Goal: Task Accomplishment & Management: Manage account settings

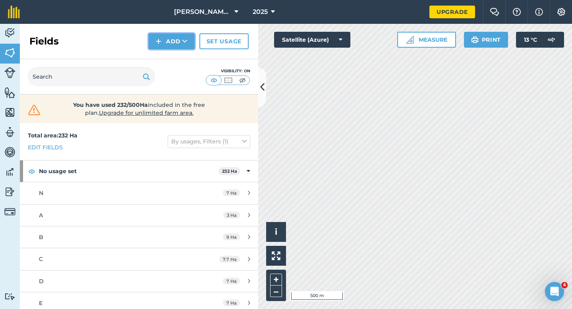
click at [165, 37] on button "Add" at bounding box center [172, 41] width 46 height 16
click at [171, 54] on link "Draw" at bounding box center [172, 58] width 44 height 17
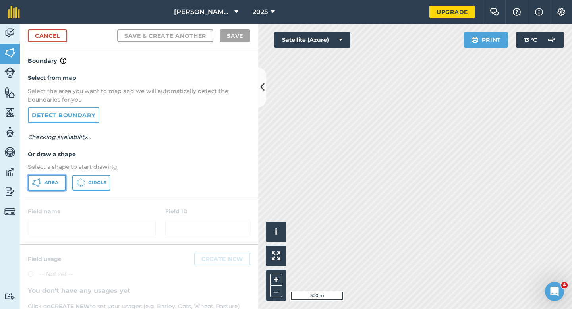
click at [58, 178] on button "Area" at bounding box center [47, 183] width 38 height 16
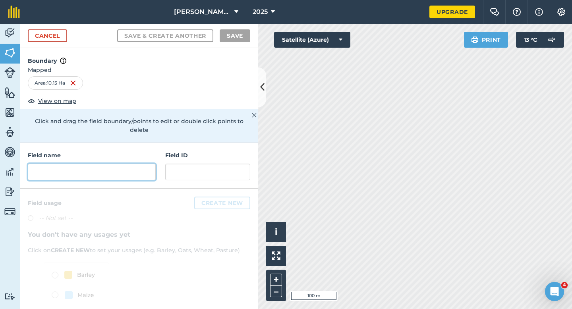
click at [116, 170] on input "text" at bounding box center [92, 172] width 128 height 17
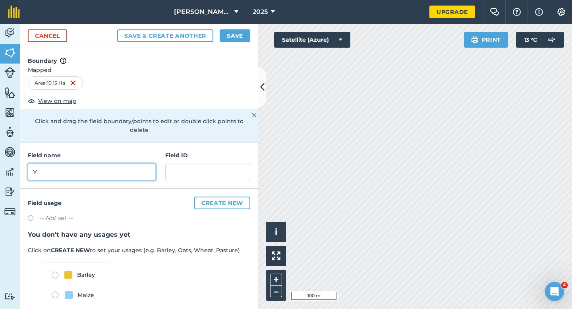
type input "Y"
click at [243, 38] on button "Save" at bounding box center [235, 35] width 31 height 13
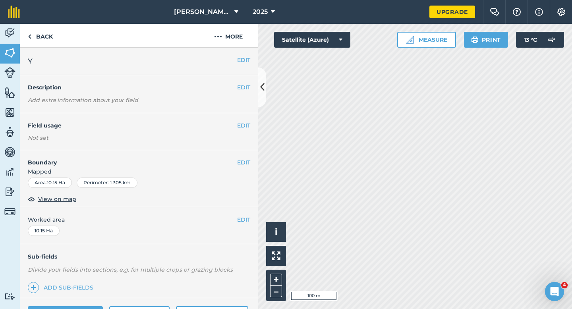
click at [243, 225] on div "EDIT Worked area 10.15 Ha" at bounding box center [139, 225] width 238 height 37
click at [243, 218] on button "EDIT" at bounding box center [243, 219] width 13 height 9
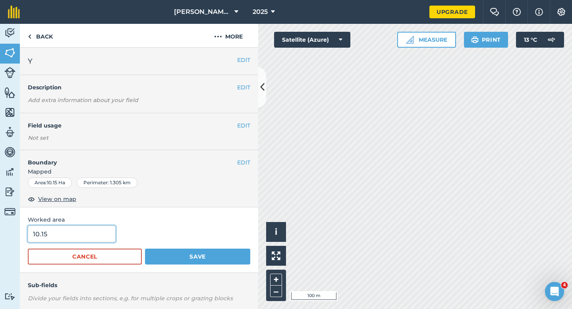
click at [87, 238] on input "10.15" at bounding box center [72, 234] width 88 height 17
type input "10"
click at [145, 249] on button "Save" at bounding box center [197, 257] width 105 height 16
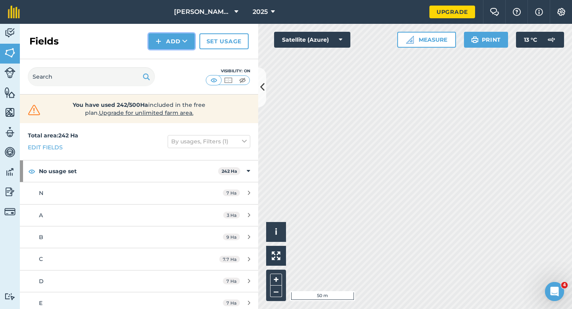
click at [179, 47] on button "Add" at bounding box center [172, 41] width 46 height 16
click at [179, 58] on link "Draw" at bounding box center [172, 58] width 44 height 17
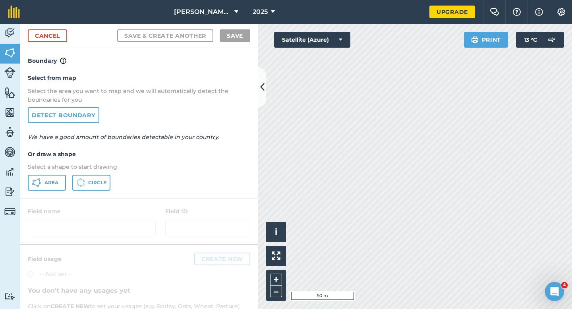
click at [51, 191] on div "Select from map Select the area you want to map and we will automatically detec…" at bounding box center [139, 132] width 238 height 133
click at [53, 189] on button "Area" at bounding box center [47, 183] width 38 height 16
click at [53, 187] on button "Area" at bounding box center [47, 183] width 38 height 16
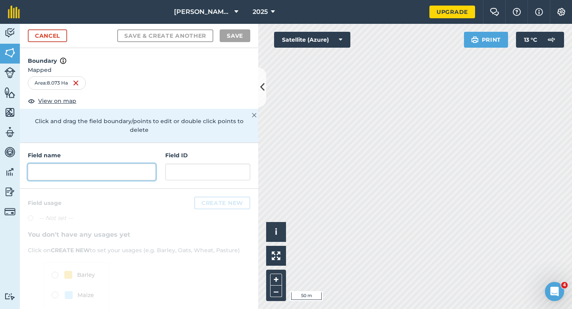
click at [145, 164] on input "text" at bounding box center [92, 172] width 128 height 17
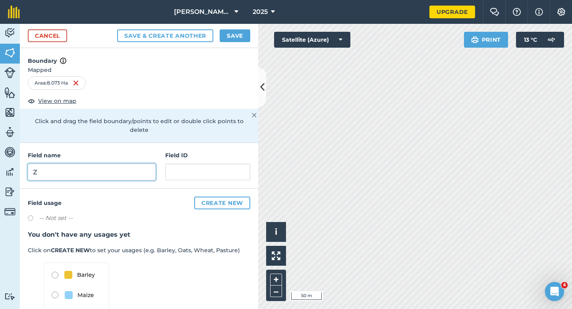
type input "Z"
click at [233, 44] on div "Cancel Save & Create Another Save" at bounding box center [139, 36] width 238 height 24
click at [235, 32] on button "Save" at bounding box center [235, 35] width 31 height 13
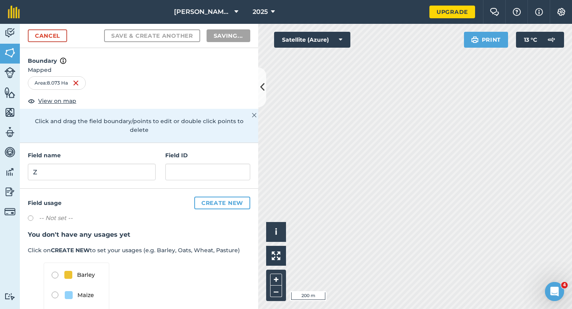
click at [246, 230] on h3 "You don't have any usages yet" at bounding box center [139, 235] width 222 height 10
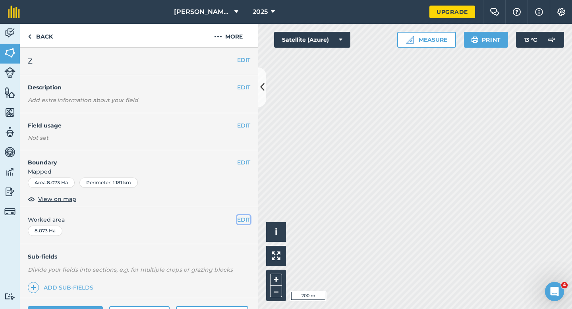
click at [244, 224] on button "EDIT" at bounding box center [243, 219] width 13 height 9
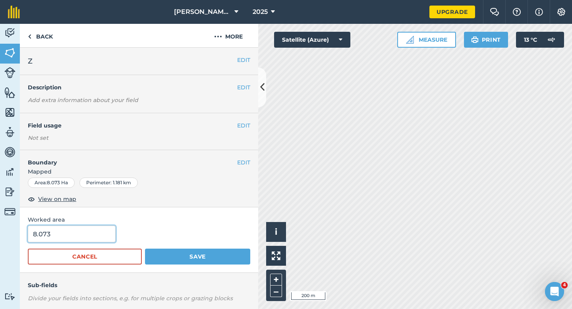
click at [95, 241] on input "8.073" at bounding box center [72, 234] width 88 height 17
type input "8"
click at [145, 249] on button "Save" at bounding box center [197, 257] width 105 height 16
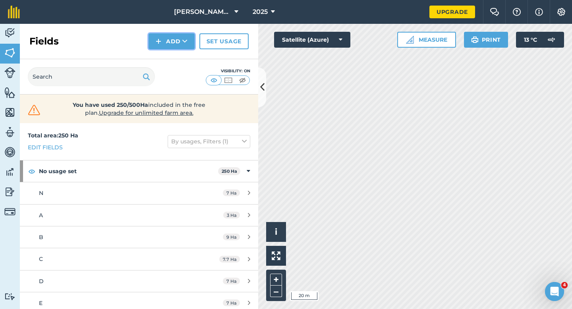
click at [167, 44] on button "Add" at bounding box center [172, 41] width 46 height 16
click at [168, 57] on link "Draw" at bounding box center [172, 58] width 44 height 17
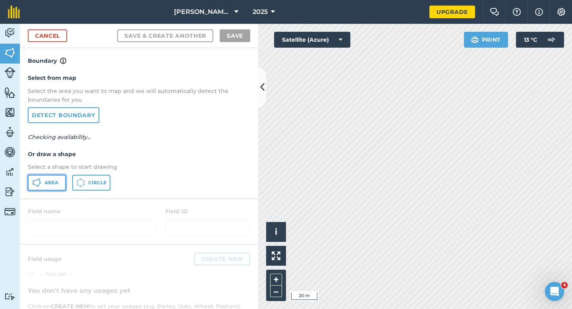
click at [54, 189] on button "Area" at bounding box center [47, 183] width 38 height 16
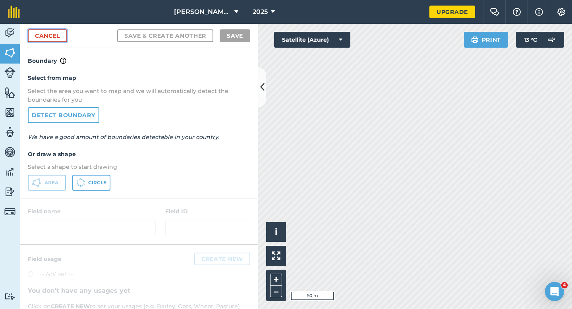
click at [60, 40] on link "Cancel" at bounding box center [47, 35] width 39 height 13
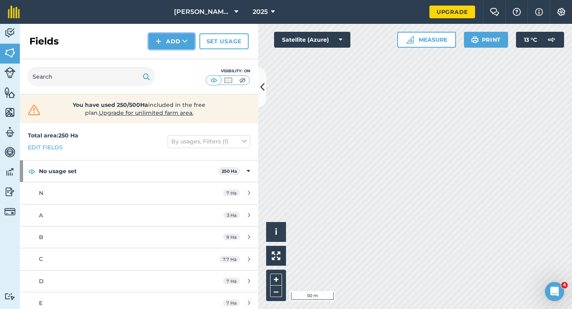
click at [179, 41] on button "Add" at bounding box center [172, 41] width 46 height 16
click at [179, 60] on link "Draw" at bounding box center [172, 58] width 44 height 17
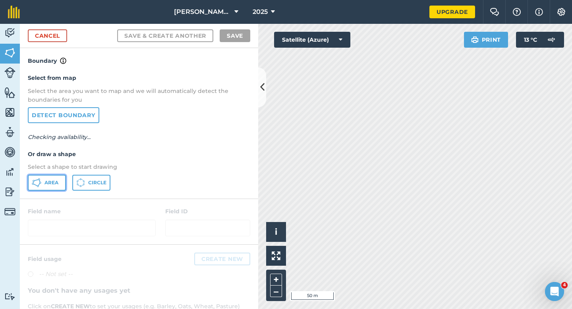
click at [48, 187] on button "Area" at bounding box center [47, 183] width 38 height 16
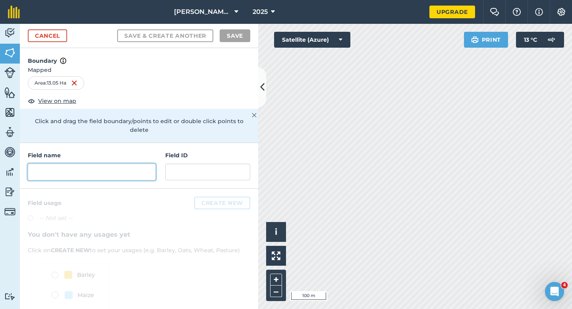
click at [103, 167] on input "text" at bounding box center [92, 172] width 128 height 17
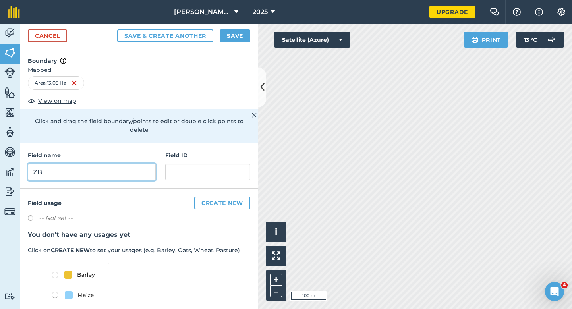
type input "ZB"
click at [220, 27] on div "Cancel Save & Create Another Save" at bounding box center [139, 36] width 238 height 24
click at [225, 30] on button "Save" at bounding box center [235, 35] width 31 height 13
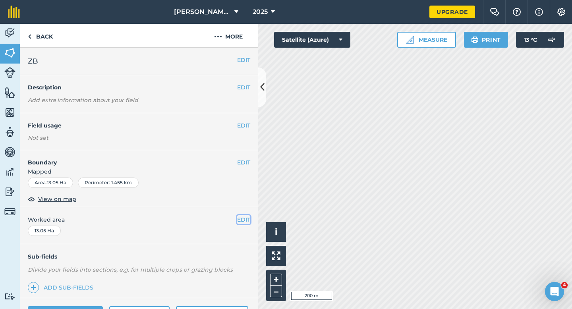
click at [249, 220] on button "EDIT" at bounding box center [243, 219] width 13 height 9
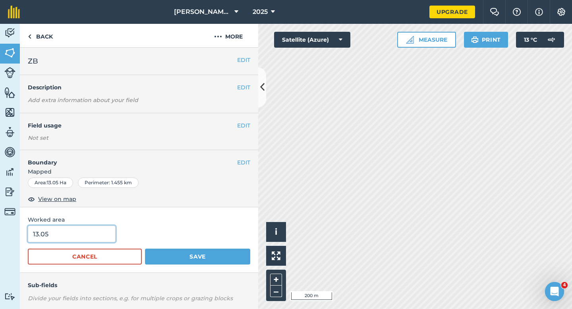
click at [87, 230] on input "13.05" at bounding box center [72, 234] width 88 height 17
type input "13"
click at [145, 249] on button "Save" at bounding box center [197, 257] width 105 height 16
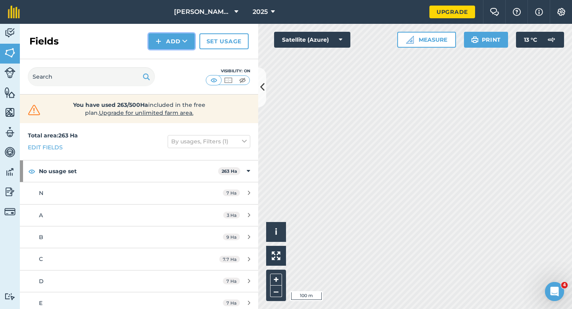
click at [160, 39] on img at bounding box center [159, 42] width 6 height 10
click at [164, 60] on link "Draw" at bounding box center [172, 58] width 44 height 17
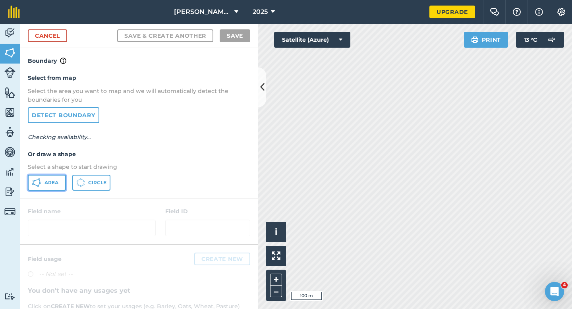
click at [54, 178] on button "Area" at bounding box center [47, 183] width 38 height 16
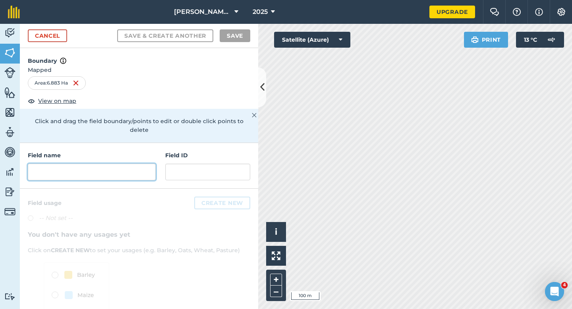
click at [104, 165] on input "text" at bounding box center [92, 172] width 128 height 17
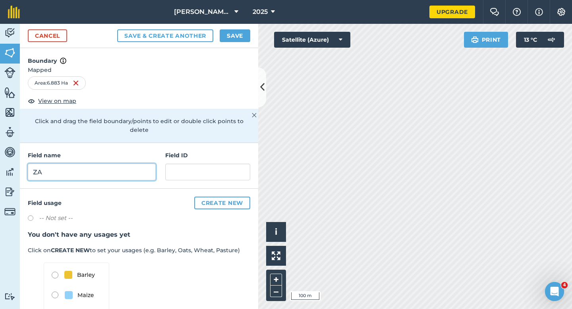
type input "ZA"
click at [230, 43] on div "Cancel Save & Create Another Save" at bounding box center [139, 36] width 238 height 24
click at [232, 35] on button "Save" at bounding box center [235, 35] width 31 height 13
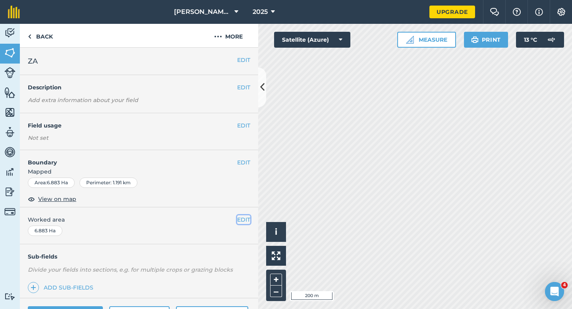
click at [247, 220] on button "EDIT" at bounding box center [243, 219] width 13 height 9
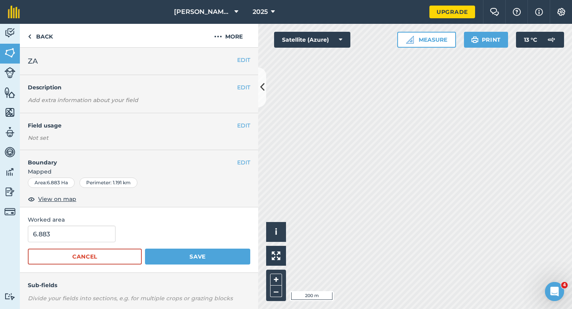
click at [63, 243] on form "6.883 Cancel Save" at bounding box center [139, 245] width 222 height 39
type input "7"
click at [68, 233] on input "7" at bounding box center [72, 234] width 88 height 17
click at [145, 249] on button "Save" at bounding box center [197, 257] width 105 height 16
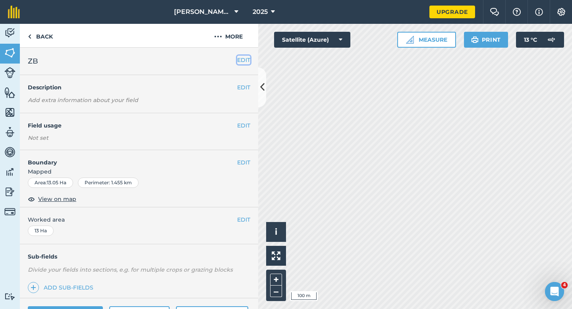
click at [245, 64] on button "EDIT" at bounding box center [243, 60] width 13 height 9
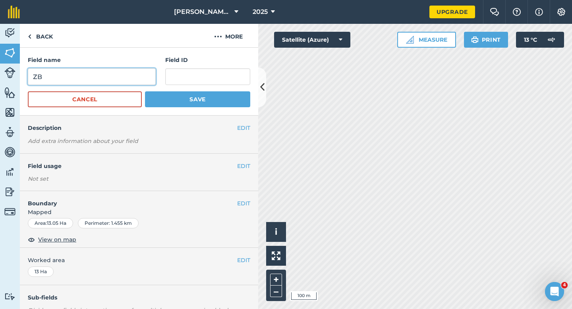
click at [143, 77] on input "ZB" at bounding box center [92, 76] width 128 height 17
type input "ZD"
click at [145, 91] on button "Save" at bounding box center [197, 99] width 105 height 16
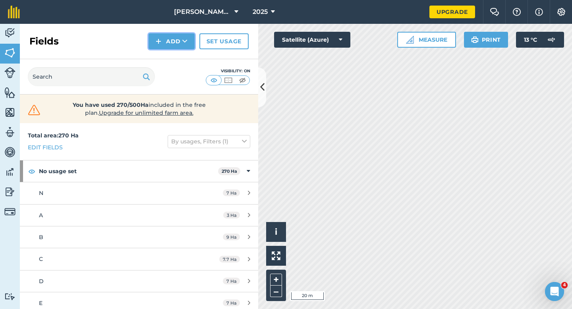
click at [172, 45] on button "Add" at bounding box center [172, 41] width 46 height 16
click at [172, 57] on link "Draw" at bounding box center [172, 58] width 44 height 17
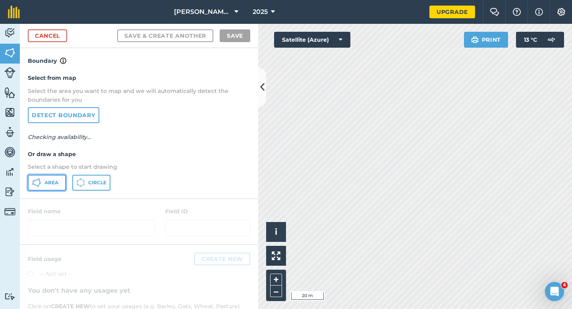
click at [49, 181] on span "Area" at bounding box center [51, 183] width 14 height 6
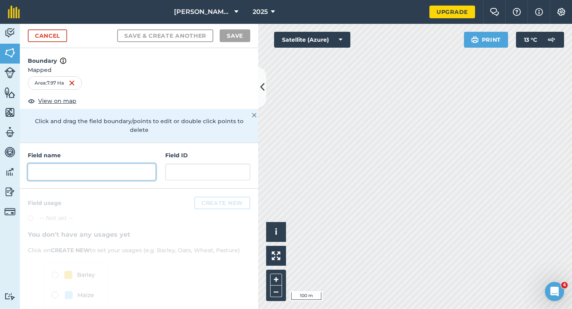
click at [136, 171] on input "text" at bounding box center [92, 172] width 128 height 17
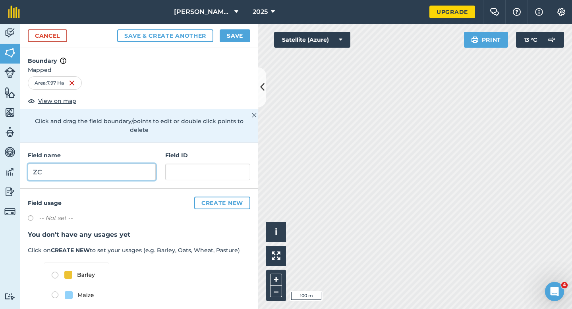
type input "ZC"
click at [236, 39] on button "Save" at bounding box center [235, 35] width 31 height 13
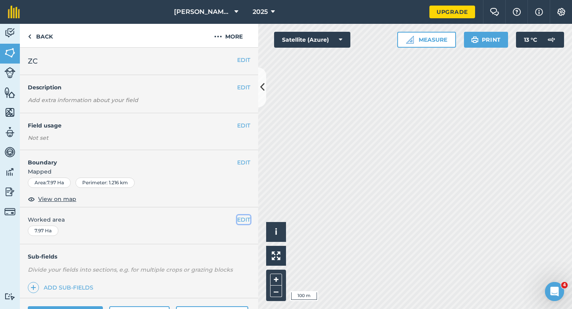
click at [243, 222] on button "EDIT" at bounding box center [243, 219] width 13 height 9
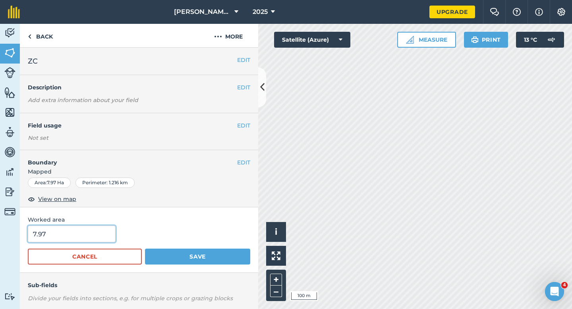
click at [93, 226] on input "7.97" at bounding box center [72, 234] width 88 height 17
type input "8"
click at [145, 249] on button "Save" at bounding box center [197, 257] width 105 height 16
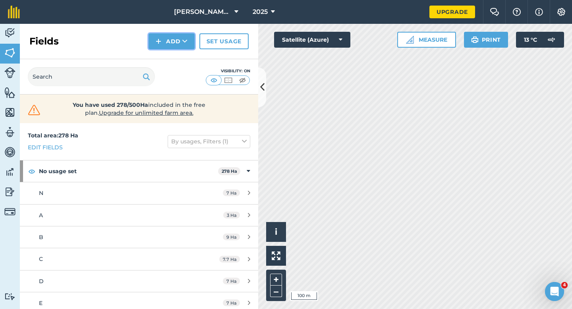
click at [174, 42] on button "Add" at bounding box center [172, 41] width 46 height 16
click at [174, 55] on link "Draw" at bounding box center [172, 58] width 44 height 17
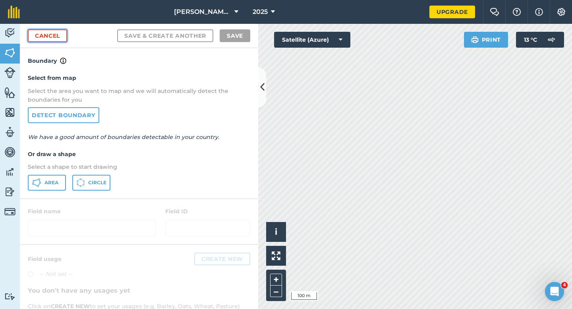
click at [58, 30] on link "Cancel" at bounding box center [47, 35] width 39 height 13
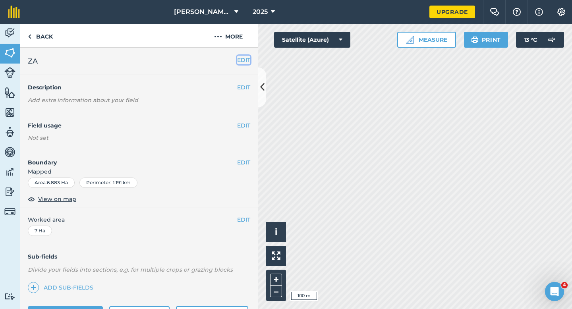
click at [241, 56] on button "EDIT" at bounding box center [243, 60] width 13 height 9
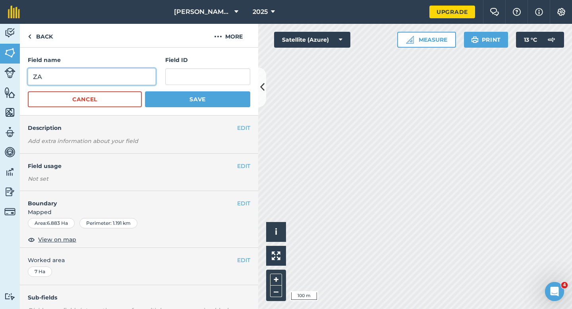
click at [130, 83] on input "ZA" at bounding box center [92, 76] width 128 height 17
type input "ZB"
click at [145, 91] on button "Save" at bounding box center [197, 99] width 105 height 16
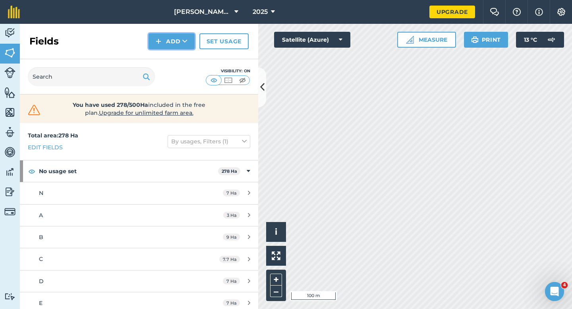
click at [159, 46] on button "Add" at bounding box center [172, 41] width 46 height 16
click at [160, 51] on link "Draw" at bounding box center [172, 58] width 44 height 17
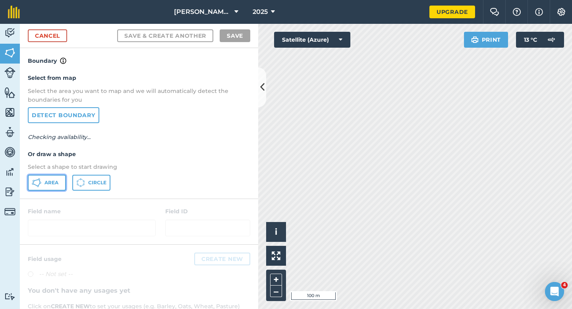
click at [59, 182] on button "Area" at bounding box center [47, 183] width 38 height 16
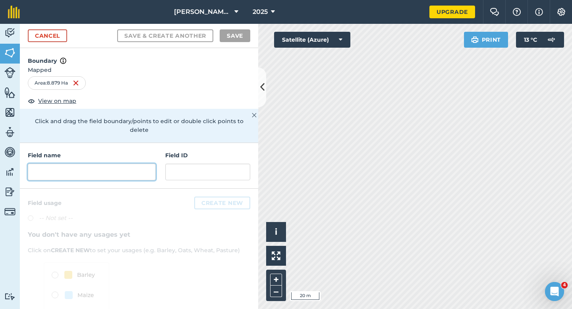
click at [119, 166] on input "text" at bounding box center [92, 172] width 128 height 17
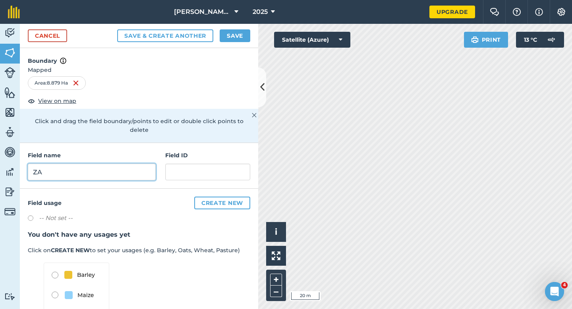
type input "ZA"
click at [248, 24] on div "Cancel Save & Create Another Save" at bounding box center [139, 36] width 238 height 24
click at [242, 33] on button "Save" at bounding box center [235, 35] width 31 height 13
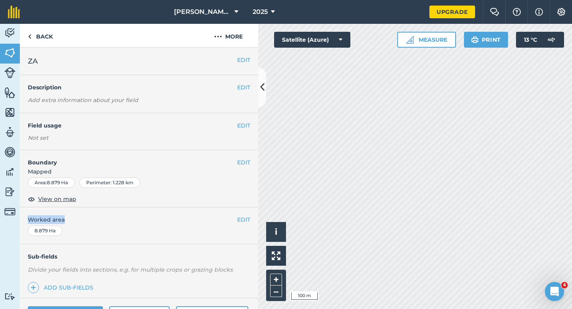
click at [237, 220] on div "EDIT Worked area 8.879 Ha" at bounding box center [139, 225] width 238 height 37
click at [241, 220] on button "EDIT" at bounding box center [243, 219] width 13 height 9
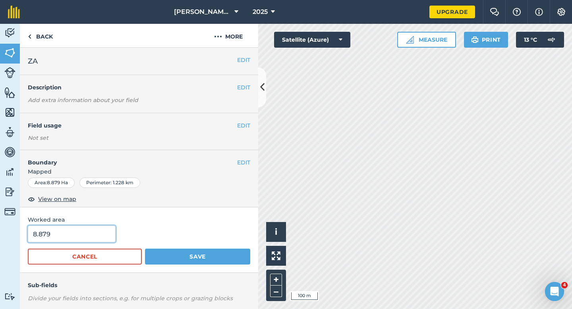
click at [100, 238] on input "8.879" at bounding box center [72, 234] width 88 height 17
type input "9"
click at [145, 249] on button "Save" at bounding box center [197, 257] width 105 height 16
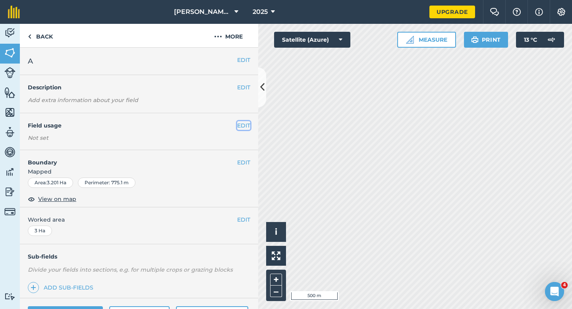
click at [242, 126] on button "EDIT" at bounding box center [243, 125] width 13 height 9
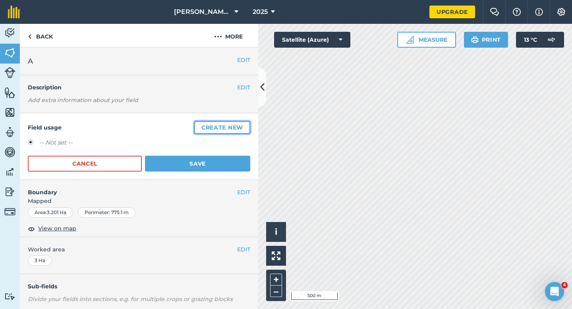
click at [242, 126] on button "Create new" at bounding box center [222, 127] width 56 height 13
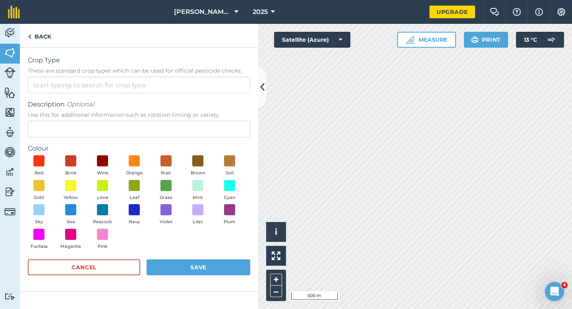
click at [233, 102] on span "Description Optional" at bounding box center [139, 105] width 222 height 10
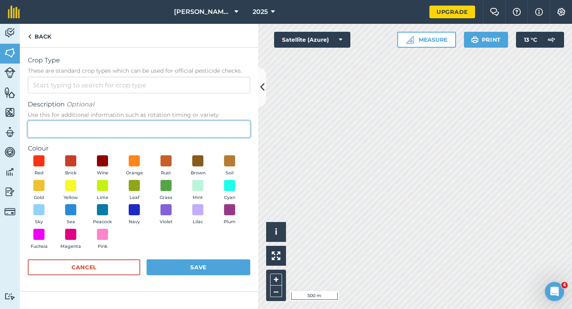
click at [233, 121] on input "Description Optional Use this for additional information such as rotation timin…" at bounding box center [139, 129] width 222 height 17
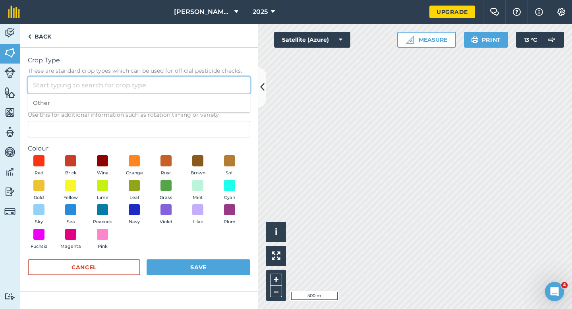
click at [232, 87] on input "Crop Type These are standard crop types which can be used for official pesticid…" at bounding box center [139, 85] width 222 height 17
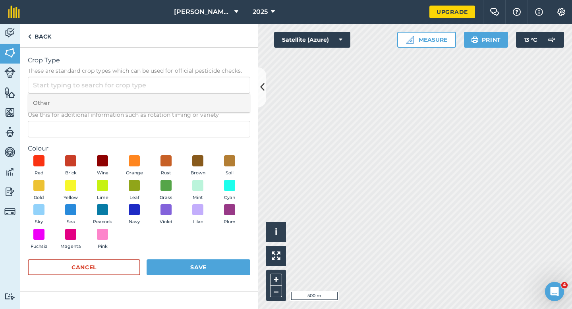
click at [232, 95] on li "Other" at bounding box center [139, 103] width 222 height 19
type input "Other"
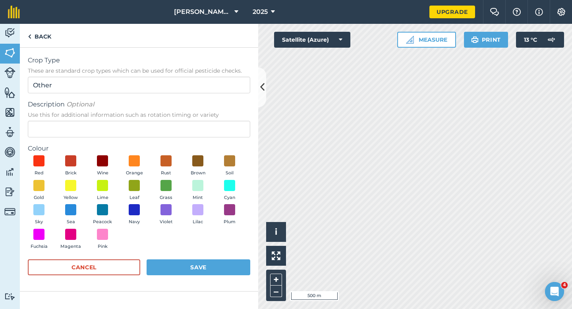
click at [220, 149] on label "Colour" at bounding box center [139, 149] width 222 height 10
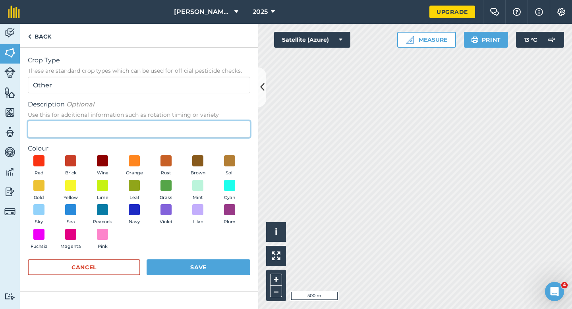
click at [220, 134] on input "Description Optional Use this for additional information such as rotation timin…" at bounding box center [139, 129] width 222 height 17
type input "Lucerne"
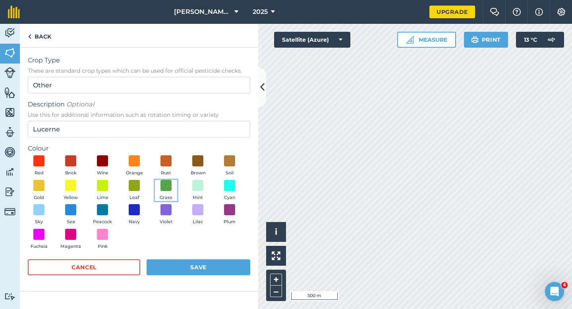
click at [158, 190] on button "Grass" at bounding box center [166, 190] width 22 height 21
click at [213, 258] on form "Crop Type These are standard crop types which can be used for official pesticid…" at bounding box center [139, 170] width 222 height 228
click at [213, 264] on button "Save" at bounding box center [199, 267] width 104 height 16
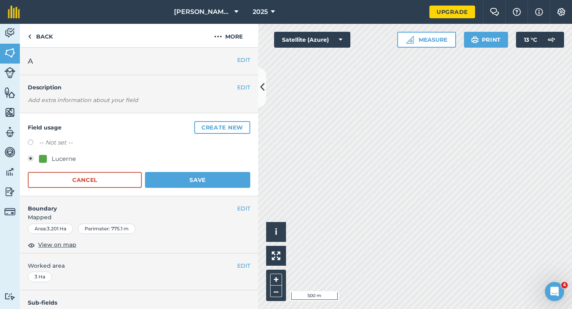
click at [220, 188] on div "Field usage Create new -- Not set -- Lucerne Cancel Save" at bounding box center [139, 154] width 238 height 83
click at [226, 182] on button "Save" at bounding box center [197, 180] width 105 height 16
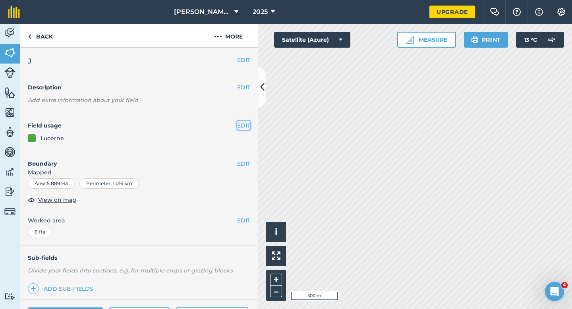
click at [242, 126] on button "EDIT" at bounding box center [243, 125] width 13 height 9
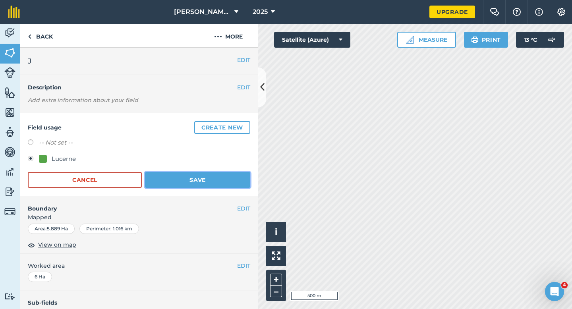
click at [193, 187] on button "Save" at bounding box center [197, 180] width 105 height 16
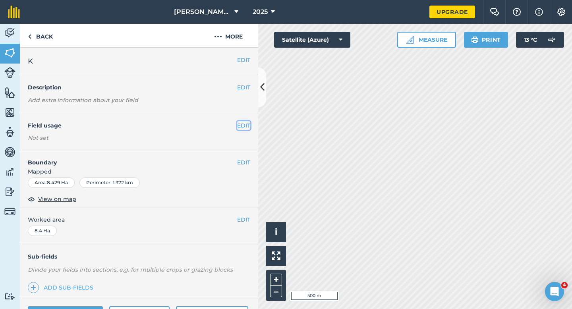
click at [247, 126] on button "EDIT" at bounding box center [243, 125] width 13 height 9
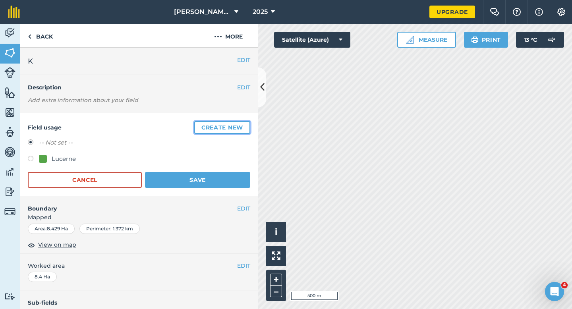
click at [220, 131] on button "Create new" at bounding box center [222, 127] width 56 height 13
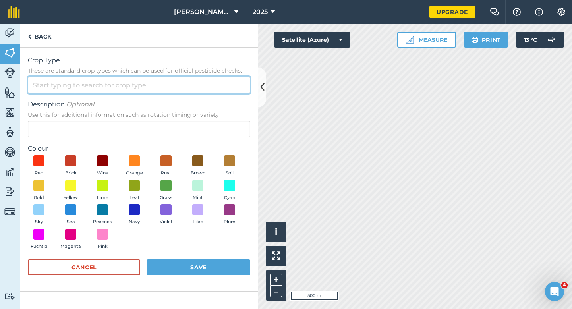
click at [208, 85] on input "Crop Type These are standard crop types which can be used for official pesticid…" at bounding box center [139, 85] width 222 height 17
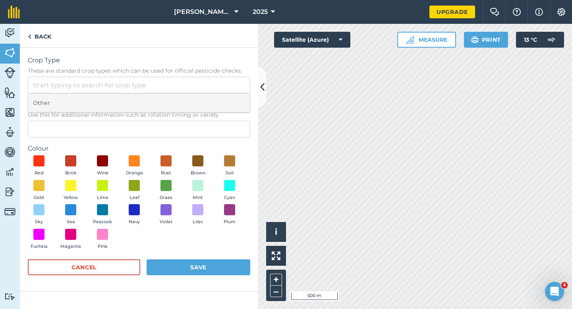
click at [208, 98] on li "Other" at bounding box center [139, 103] width 222 height 19
type input "Other"
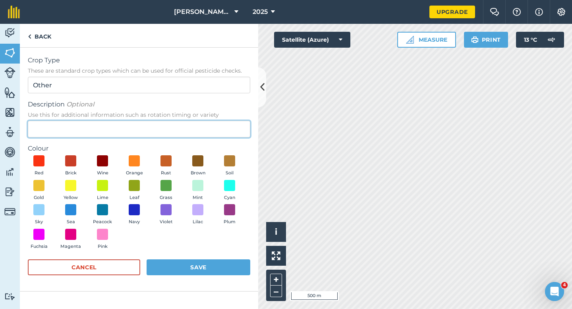
click at [208, 122] on input "Description Optional Use this for additional information such as rotation timin…" at bounding box center [139, 129] width 222 height 17
type input "Grass"
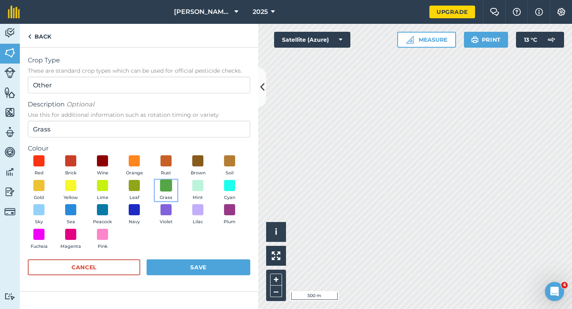
click at [168, 188] on span at bounding box center [166, 185] width 12 height 12
click at [202, 270] on button "Save" at bounding box center [199, 267] width 104 height 16
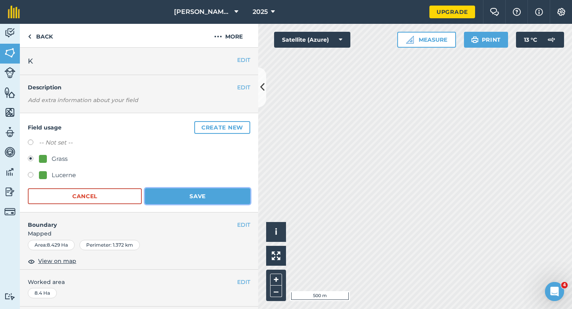
click at [231, 193] on button "Save" at bounding box center [197, 196] width 105 height 16
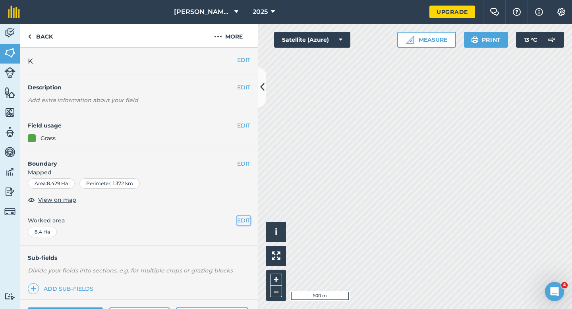
click at [246, 220] on button "EDIT" at bounding box center [243, 220] width 13 height 9
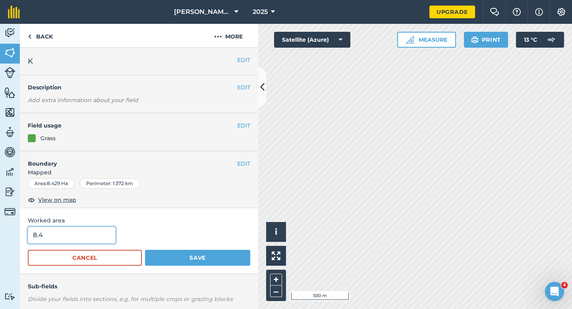
click at [63, 230] on input "8.4" at bounding box center [72, 235] width 88 height 17
type input "9"
click at [145, 250] on button "Save" at bounding box center [197, 258] width 105 height 16
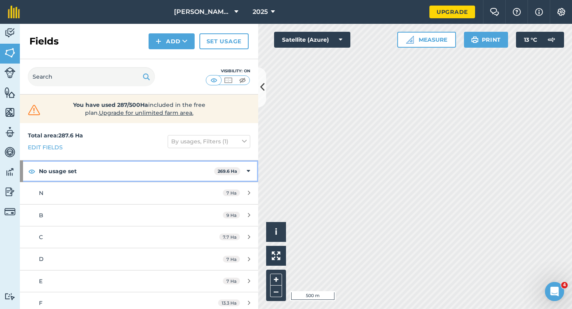
click at [216, 166] on div "No usage set 269.6 Ha" at bounding box center [139, 170] width 238 height 21
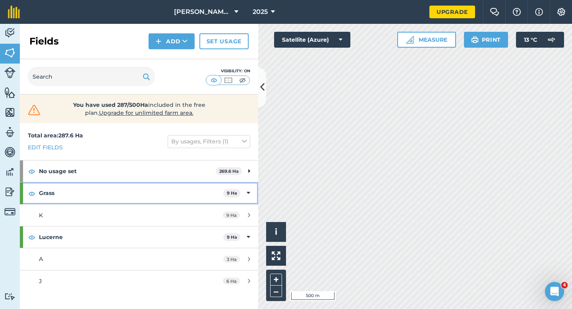
click at [218, 191] on strong "Grass" at bounding box center [131, 192] width 184 height 21
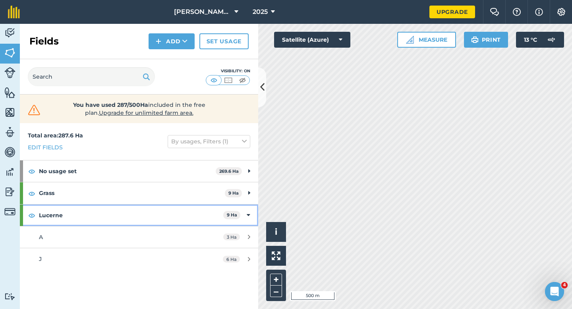
click at [218, 205] on strong "Lucerne" at bounding box center [131, 215] width 184 height 21
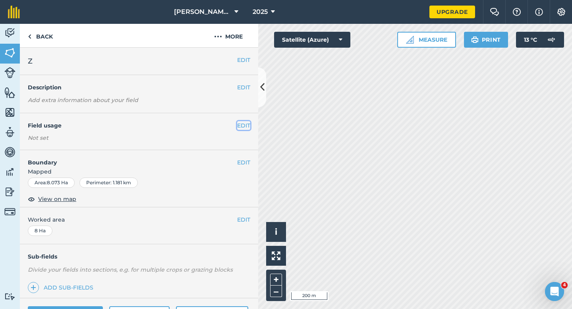
click at [239, 124] on button "EDIT" at bounding box center [243, 125] width 13 height 9
